Goal: Navigation & Orientation: Find specific page/section

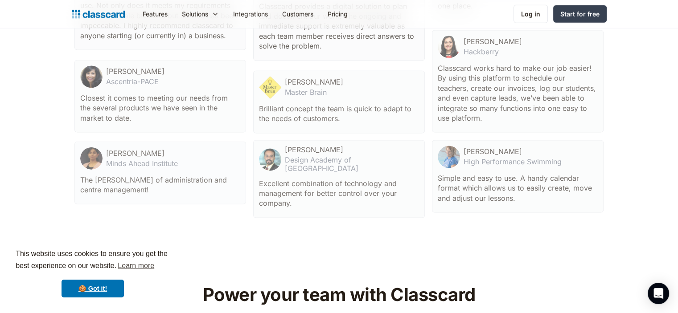
scroll to position [2961, 0]
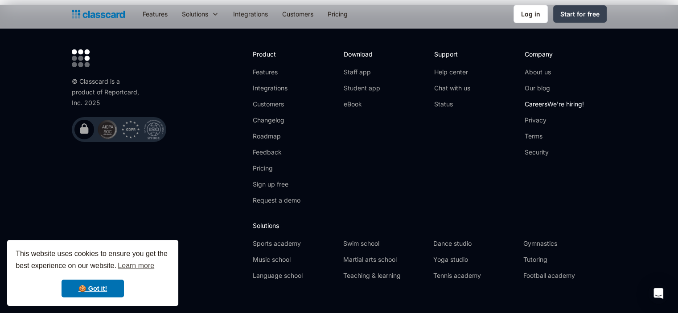
click at [548, 100] on link "Careers We're hiring!" at bounding box center [554, 104] width 59 height 9
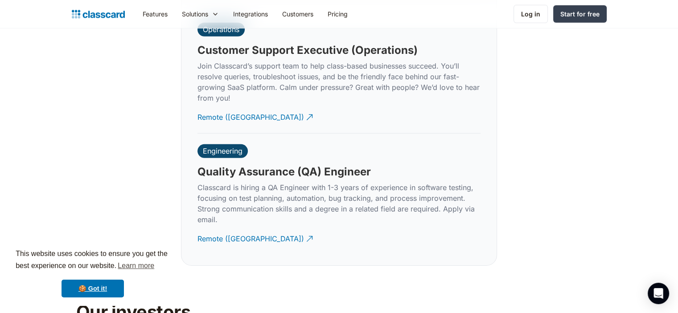
scroll to position [2807, 0]
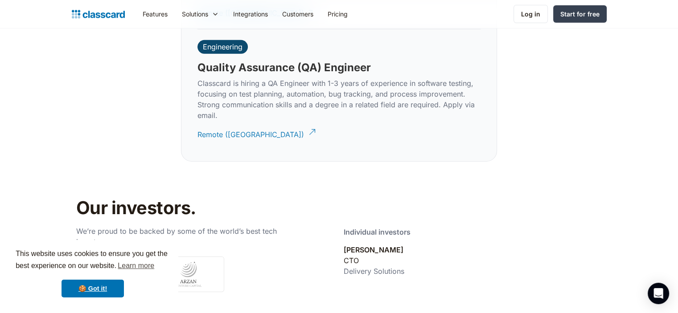
click at [231, 124] on div "Remote (India)" at bounding box center [250, 131] width 107 height 17
